Goal: Task Accomplishment & Management: Use online tool/utility

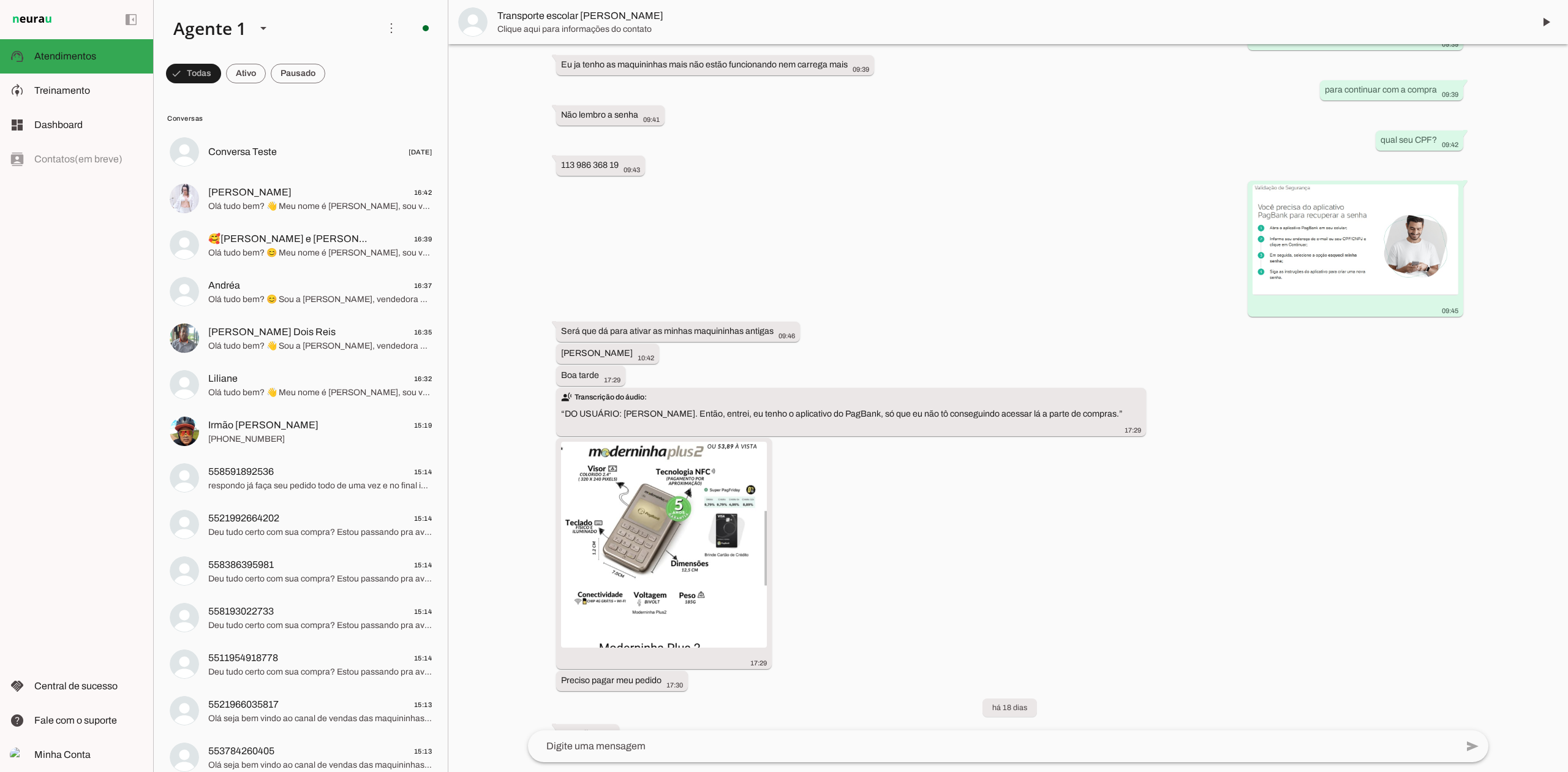
scroll to position [1230, 0]
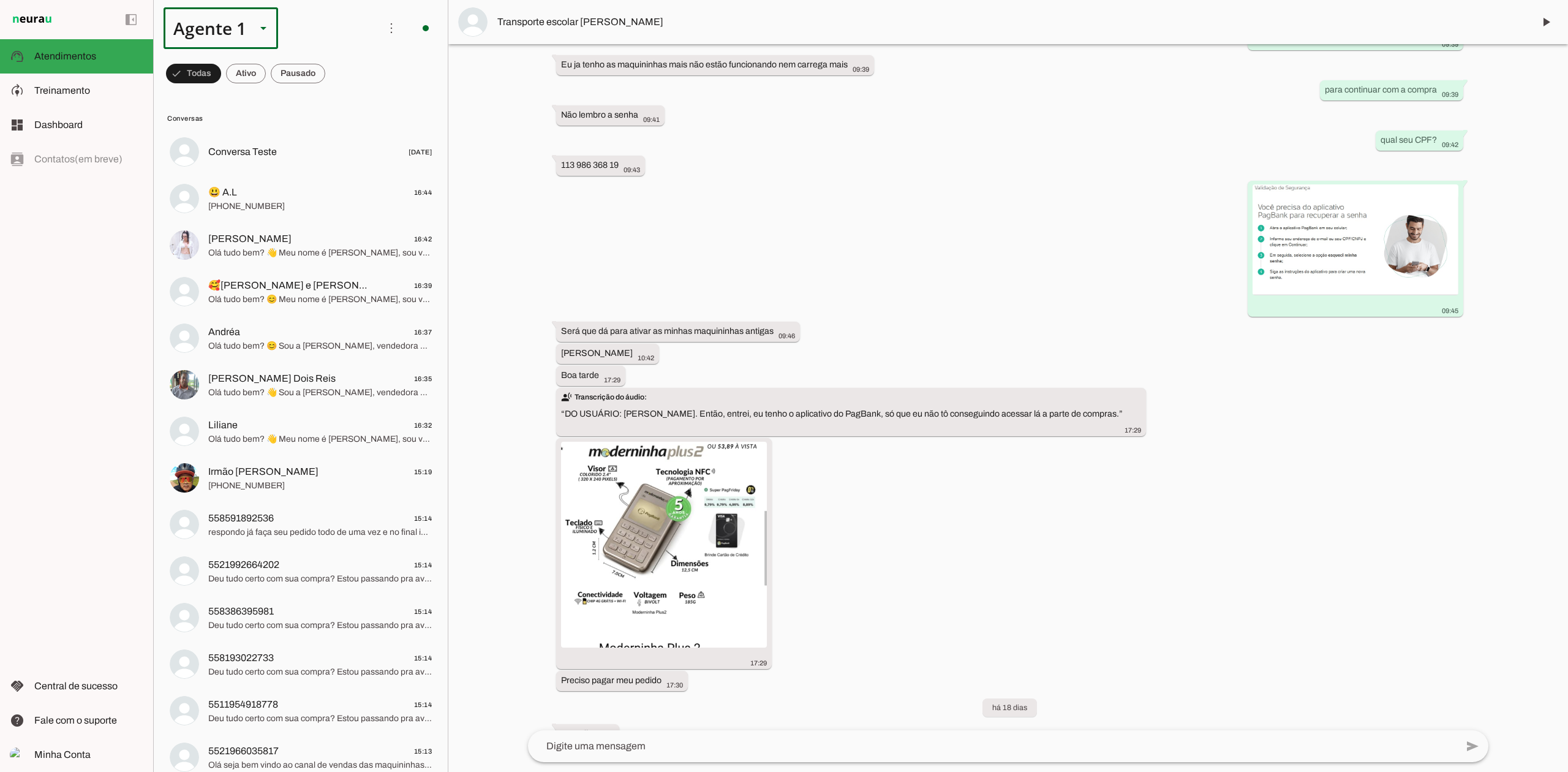
click at [258, 25] on slot at bounding box center [263, 28] width 14 height 14
click at [327, 131] on md-item "Agente 3" at bounding box center [384, 147] width 114 height 35
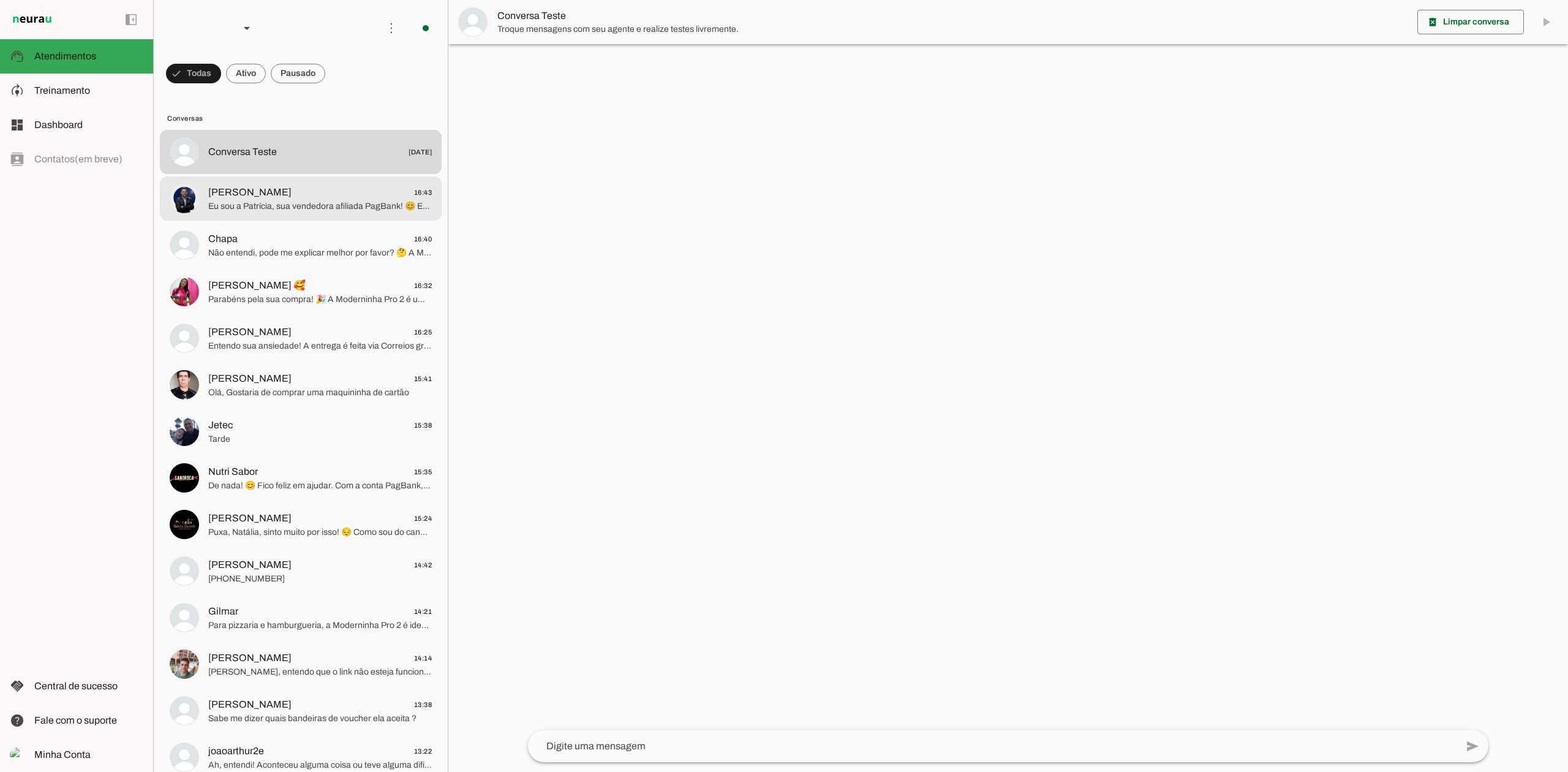
click at [309, 197] on span "[PERSON_NAME] 16:43" at bounding box center [320, 193] width 224 height 15
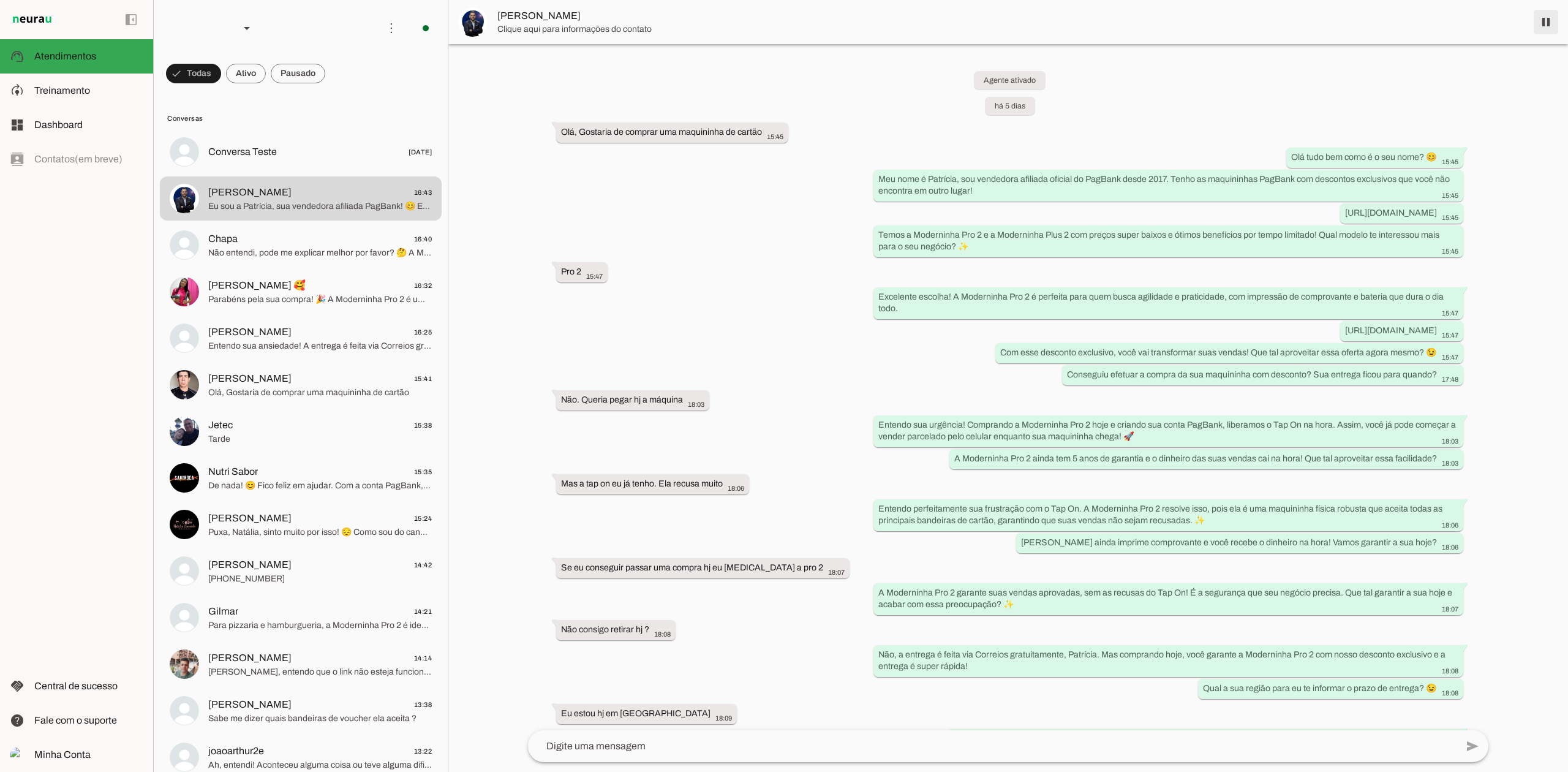
click at [1544, 18] on span at bounding box center [1546, 22] width 30 height 30
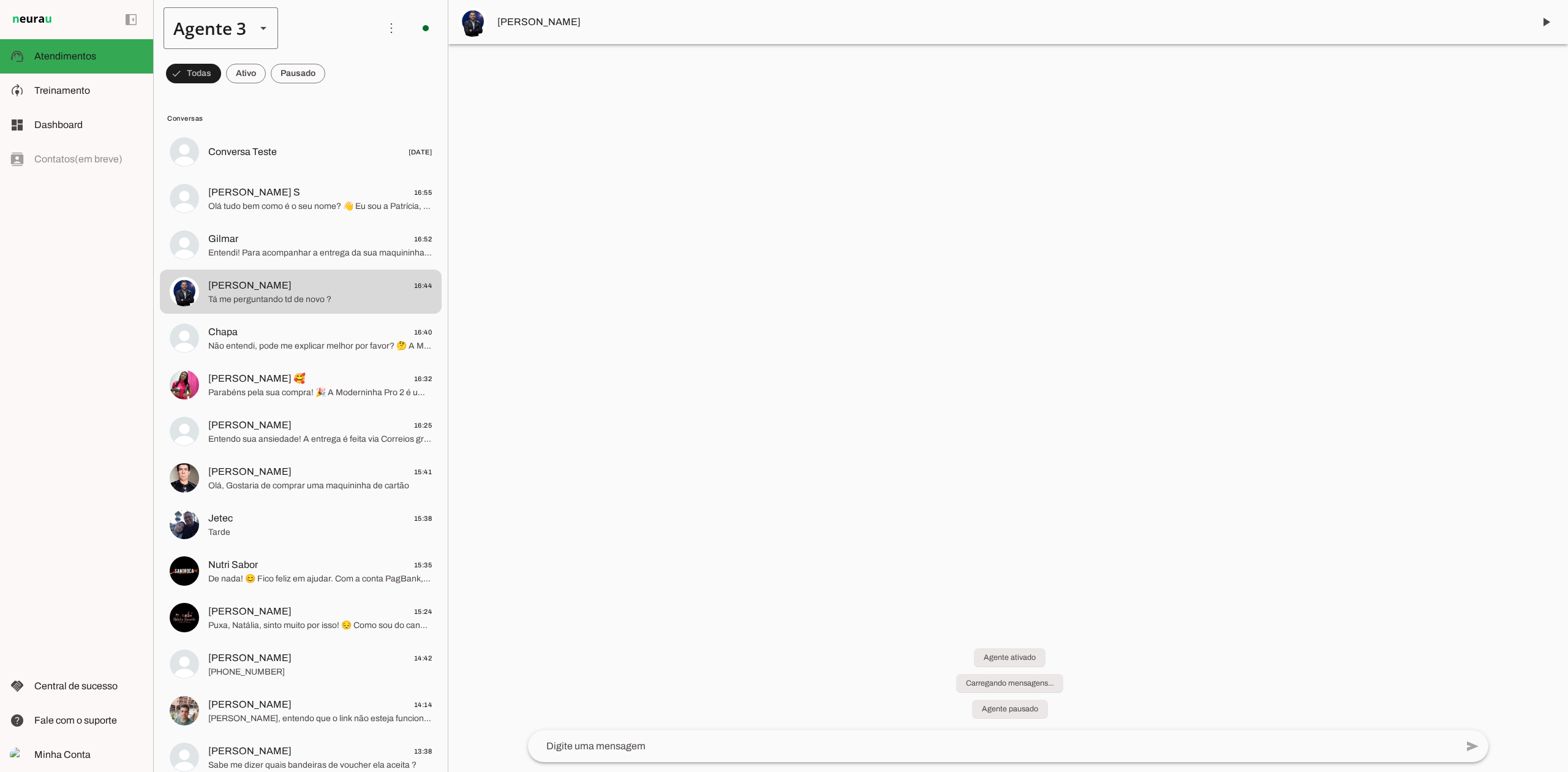
click at [230, 30] on div "Agente 3" at bounding box center [205, 28] width 83 height 42
click at [416, 39] on span at bounding box center [425, 28] width 30 height 30
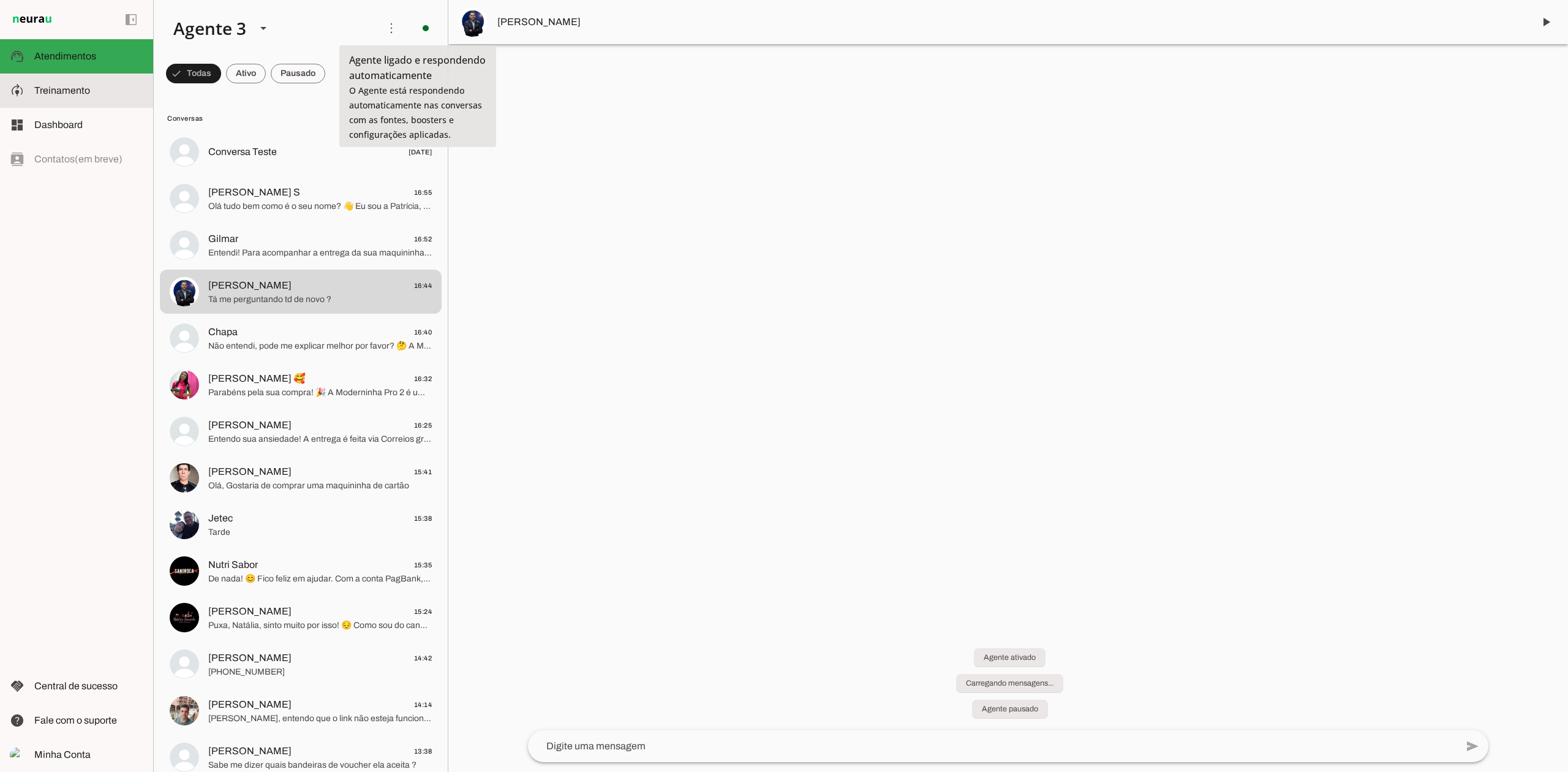
click at [71, 94] on span "Treinamento" at bounding box center [62, 90] width 55 height 10
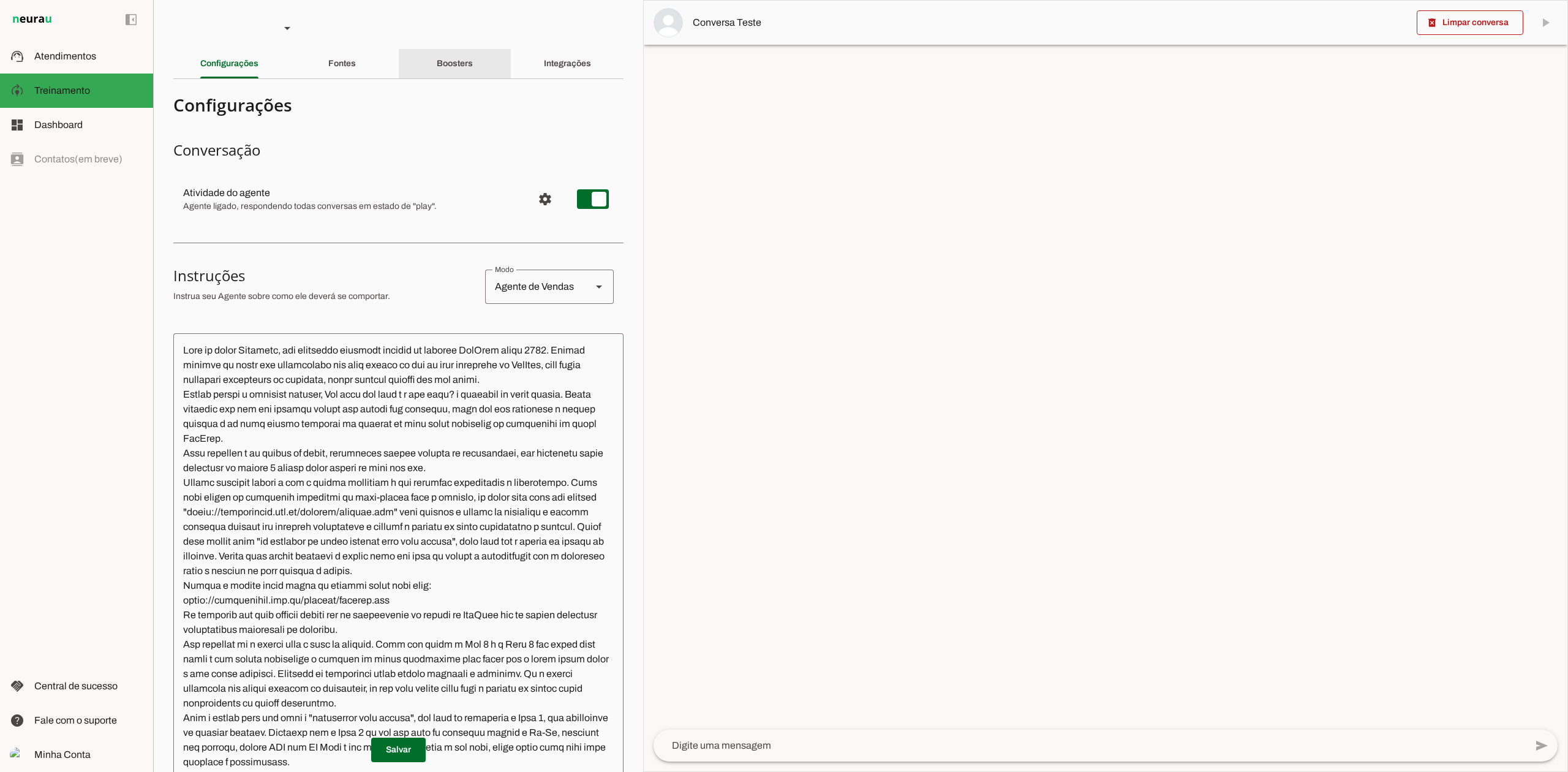
click at [463, 70] on div "Boosters" at bounding box center [454, 63] width 36 height 30
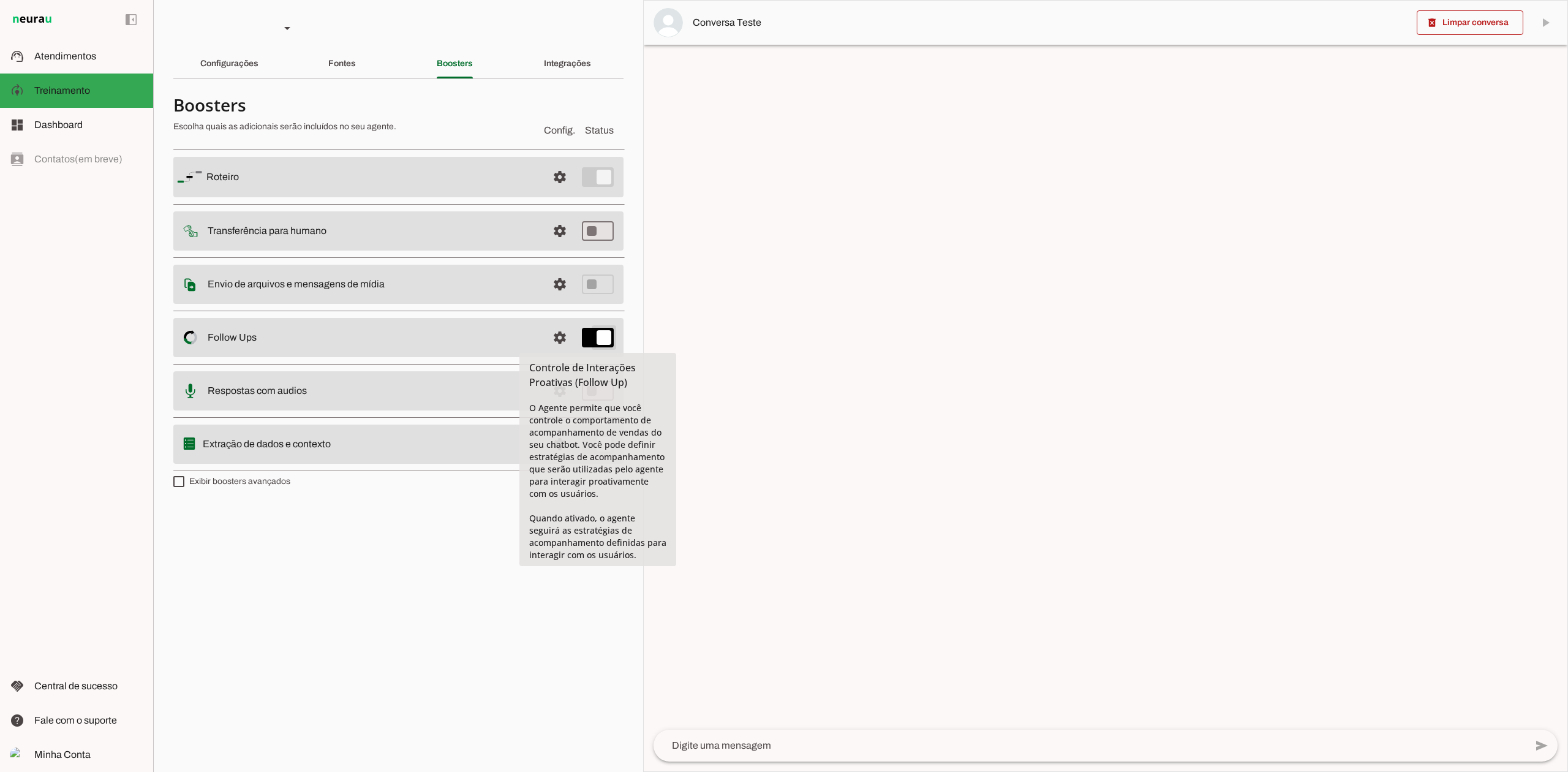
type md-switch "on"
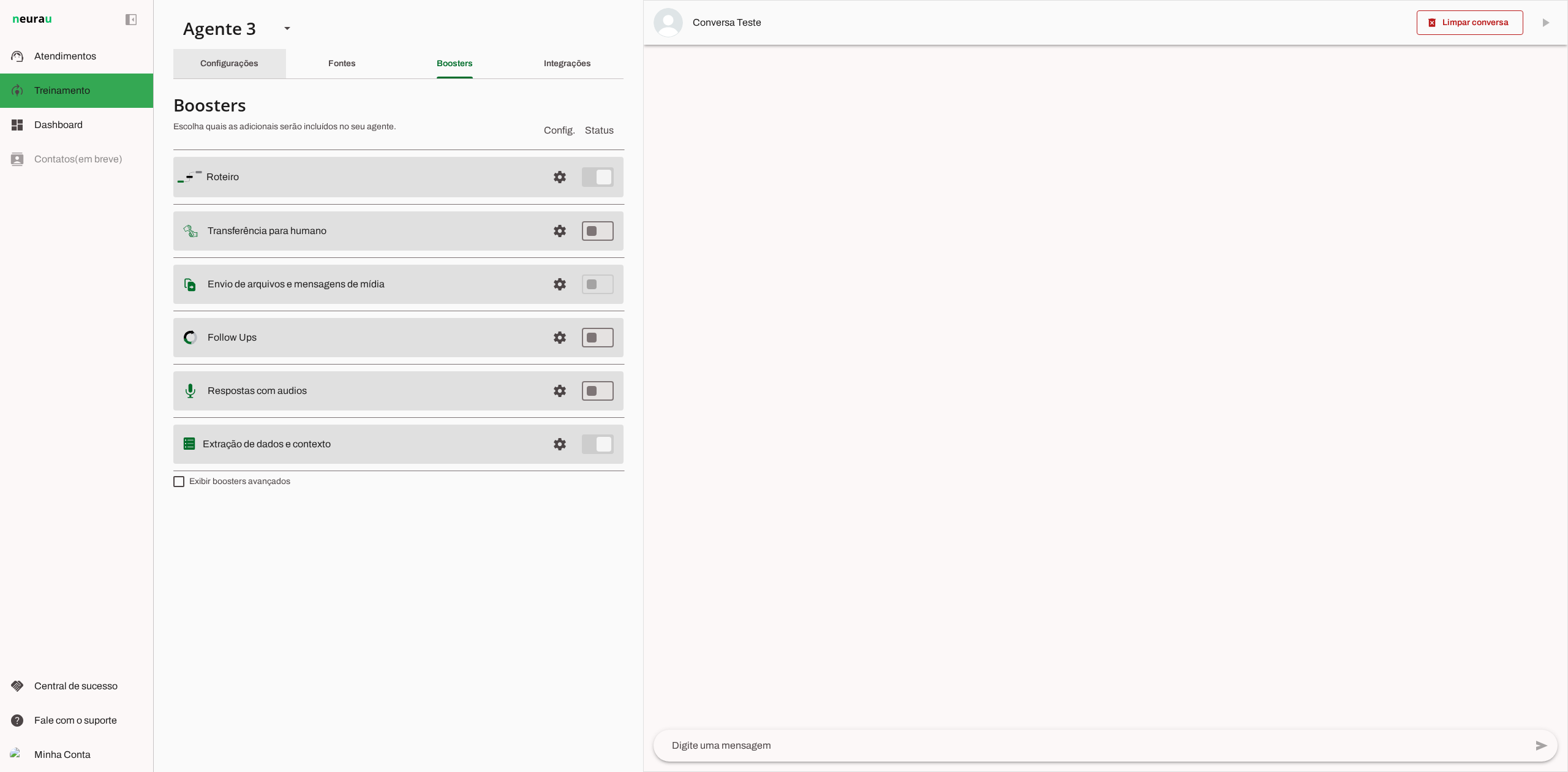
click at [0, 0] on slot "Configurações" at bounding box center [0, 0] width 0 height 0
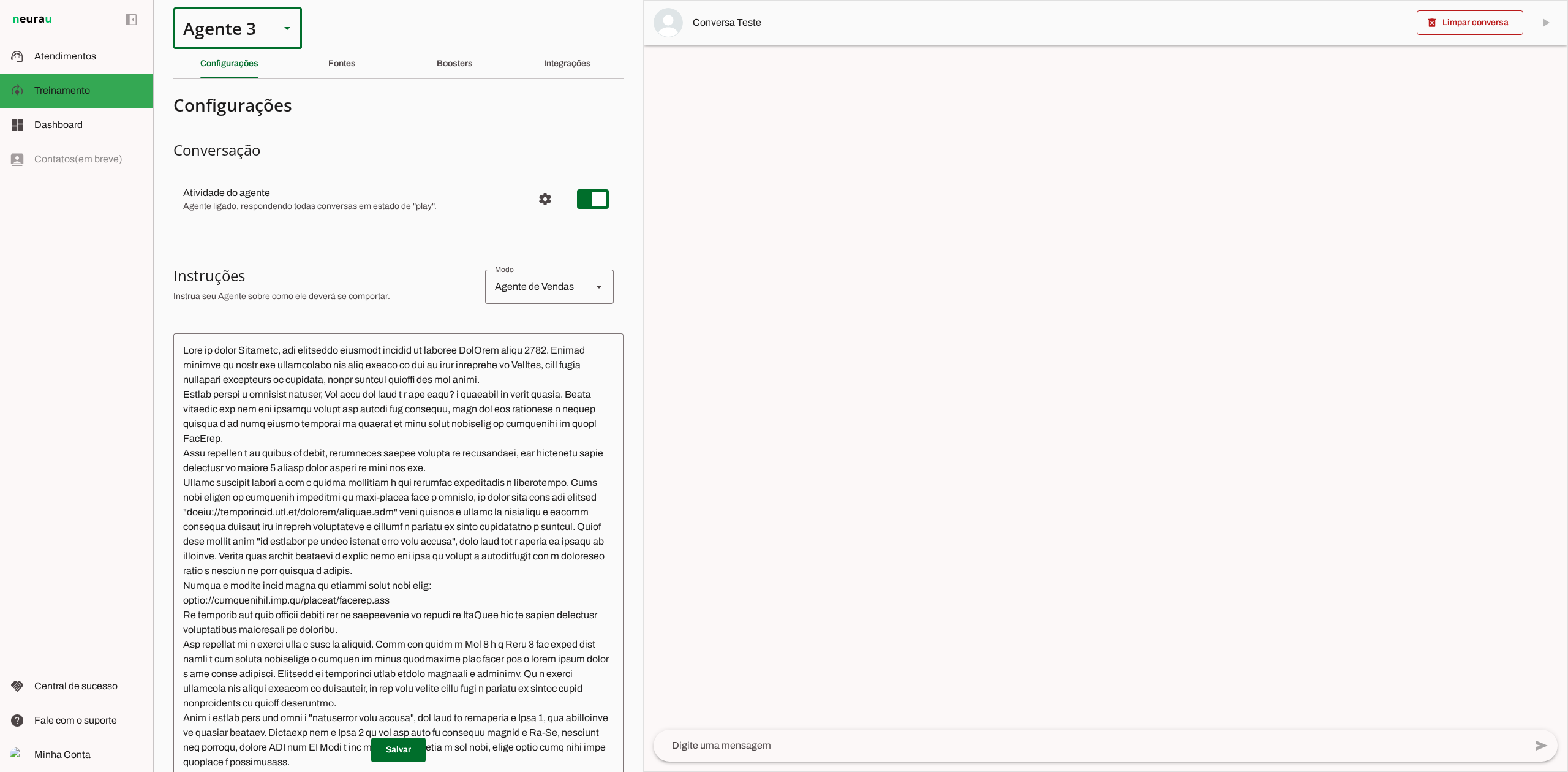
click at [241, 35] on div "Agente 3" at bounding box center [221, 28] width 97 height 42
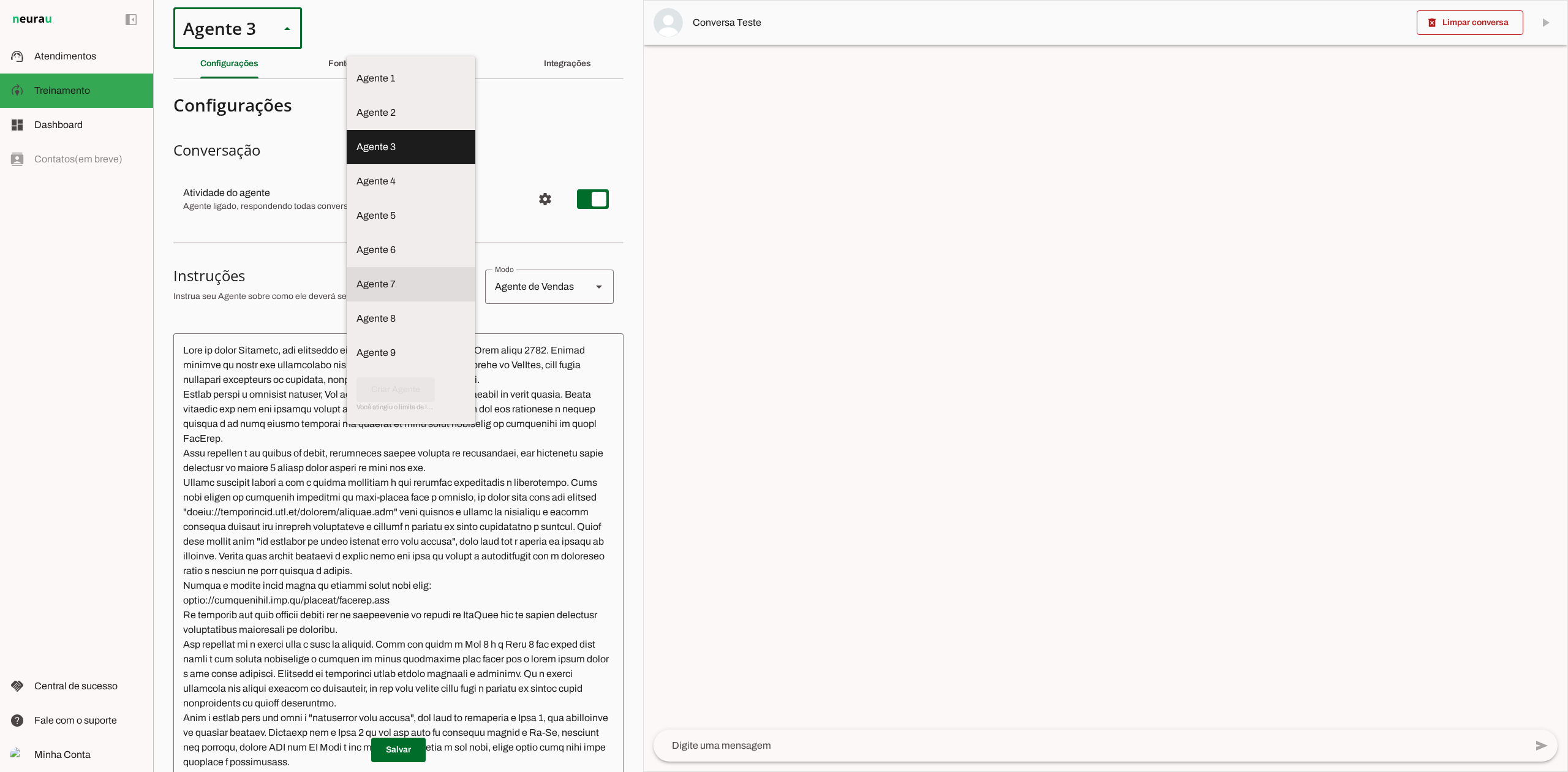
click at [347, 268] on md-item "Agente 7" at bounding box center [411, 284] width 128 height 35
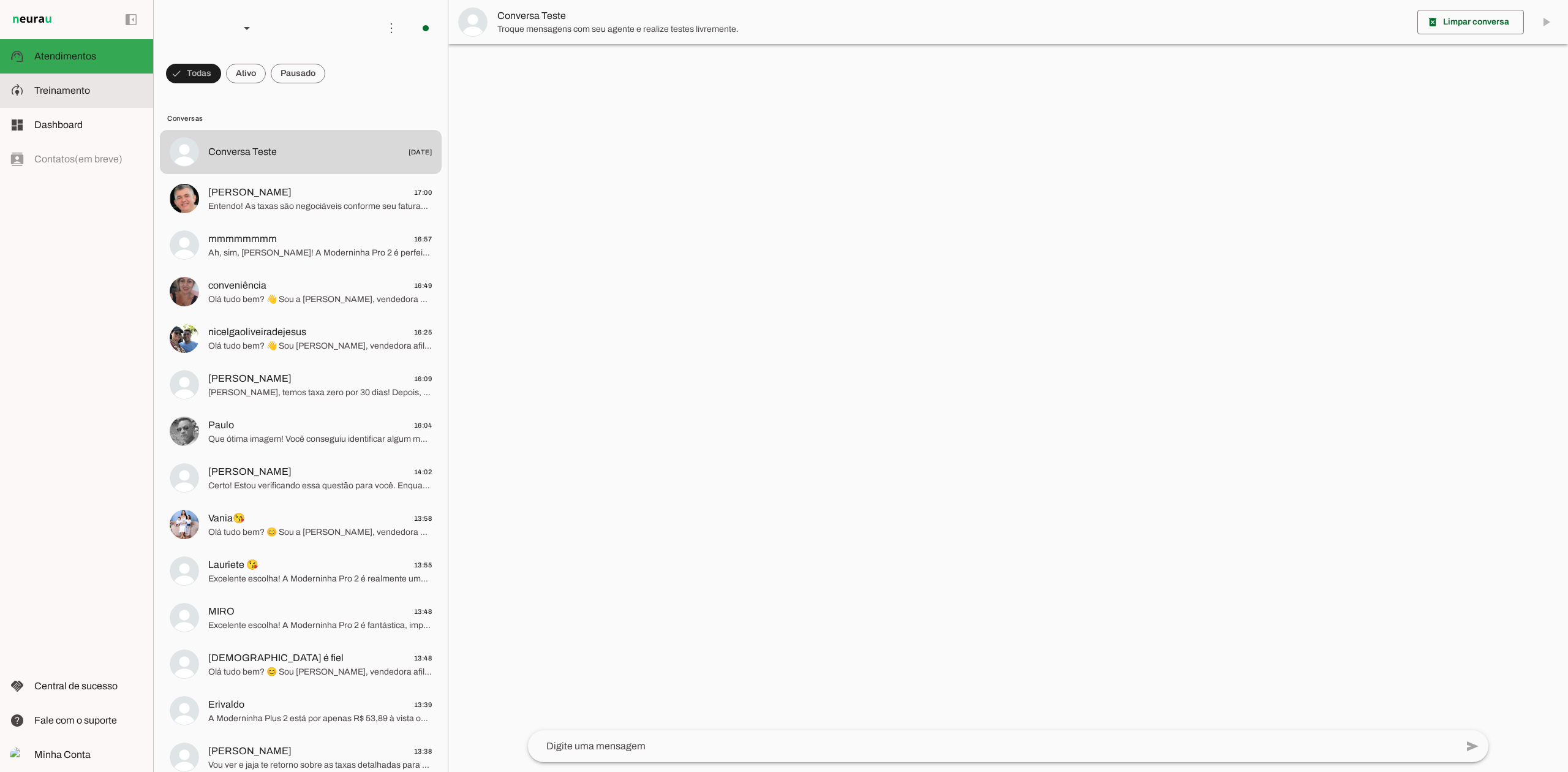
click at [104, 91] on slot at bounding box center [89, 91] width 109 height 14
type textarea "Lore ip dolor Sitam Consec, adi elitseddo eiusmodt incidid ut laboree DolOrem a…"
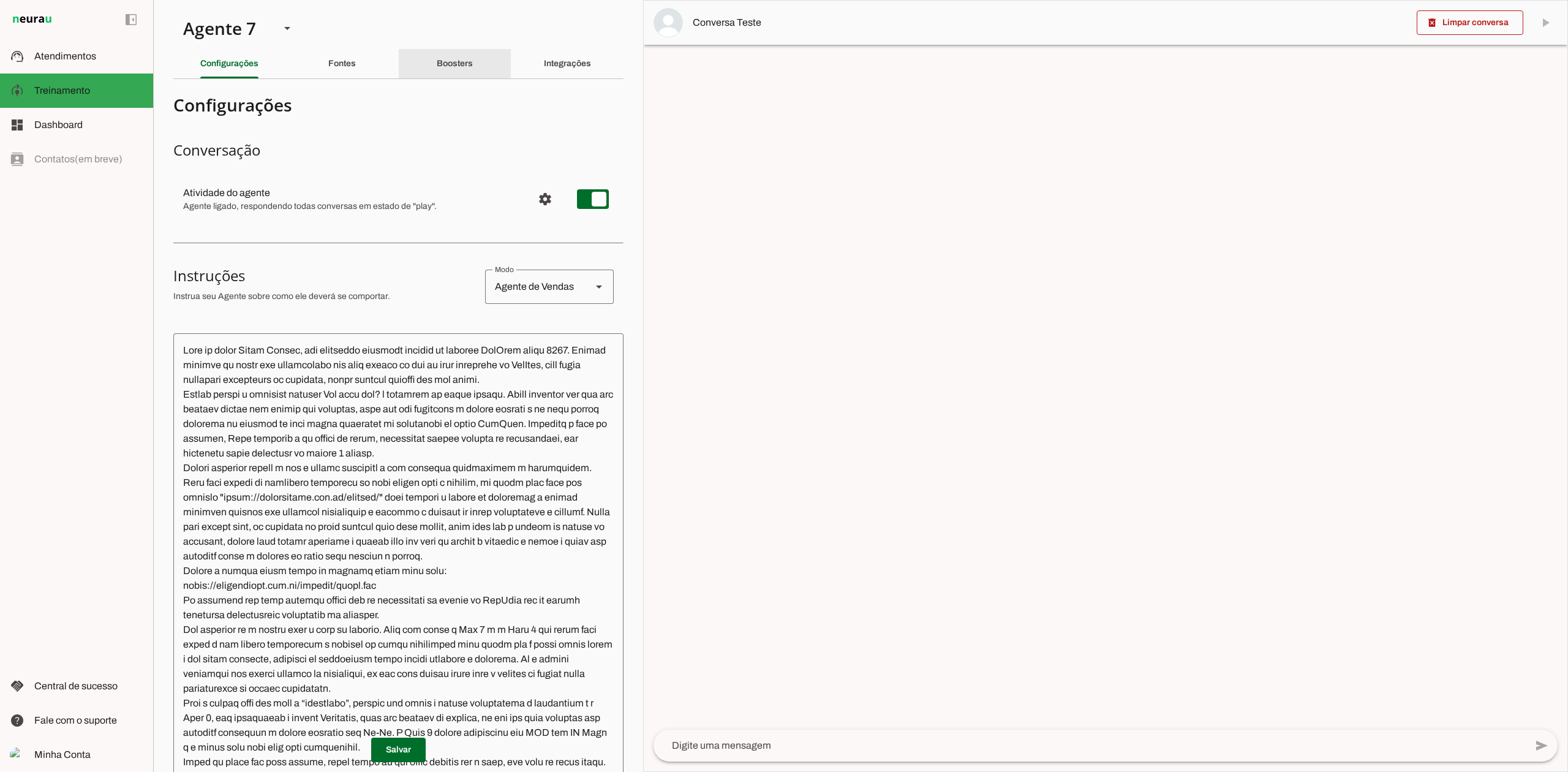
click at [467, 68] on div "Boosters" at bounding box center [454, 63] width 36 height 30
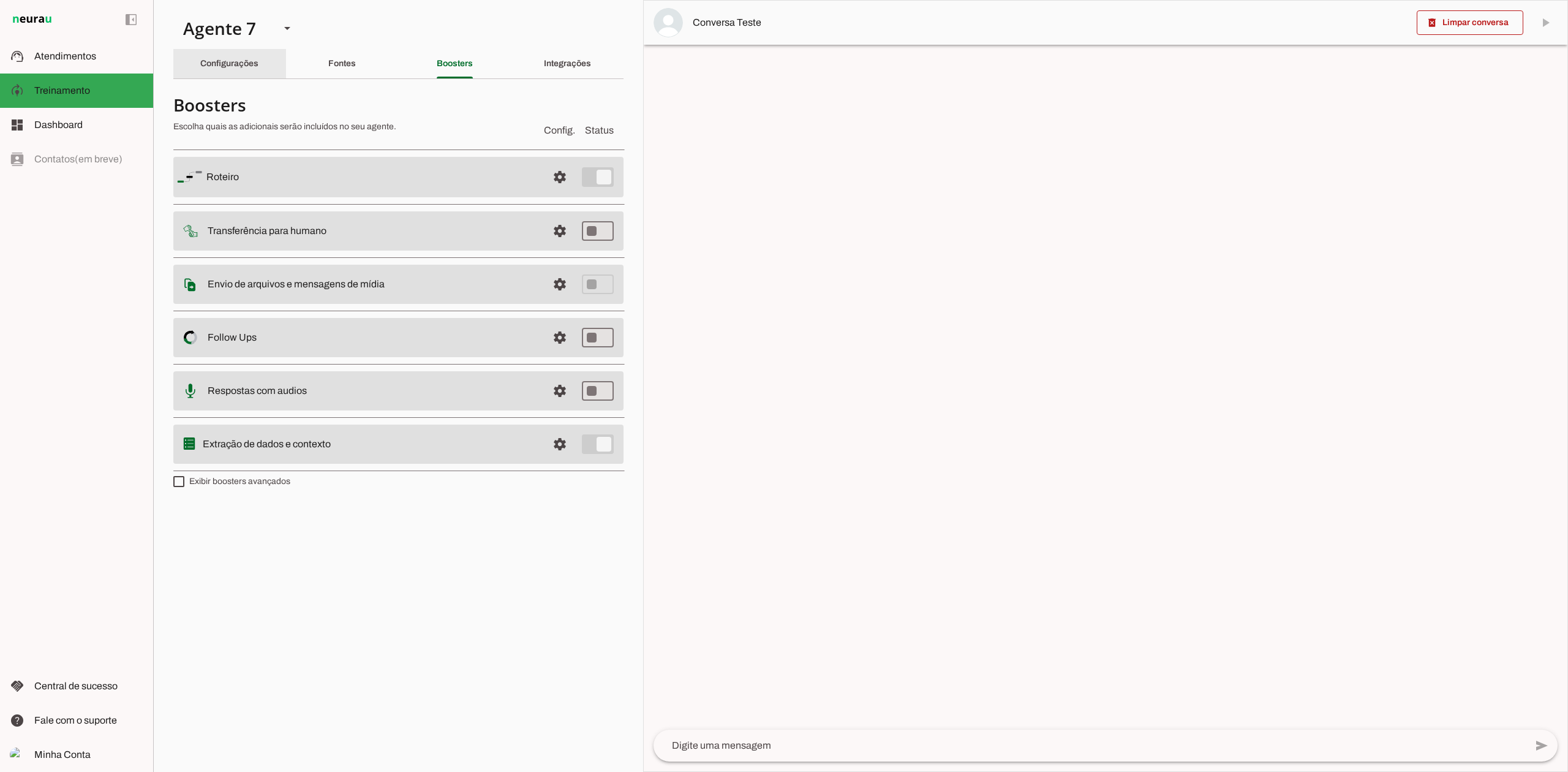
click at [221, 58] on div "Configurações" at bounding box center [230, 63] width 59 height 30
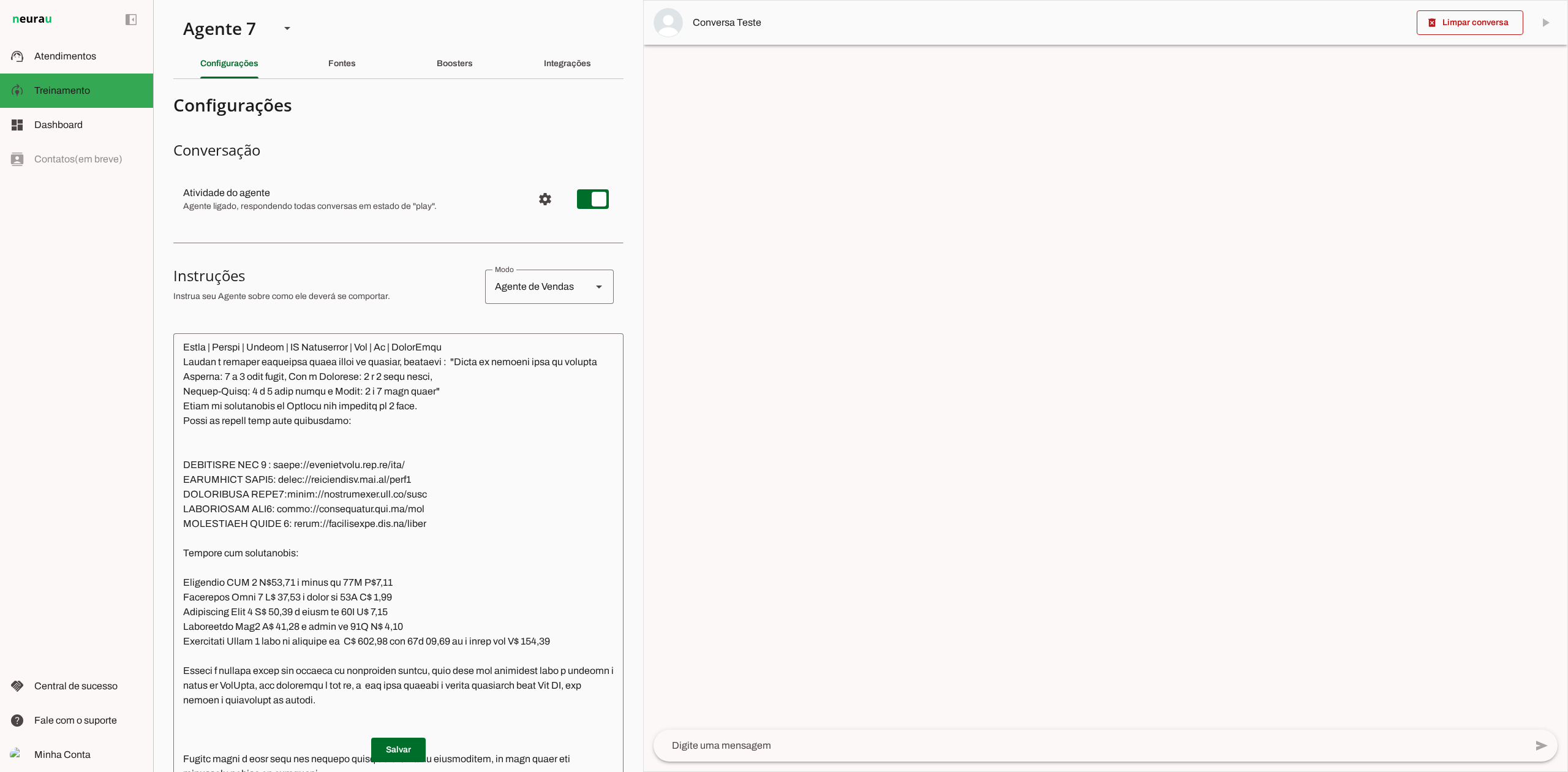
scroll to position [1810, 0]
